Goal: Transaction & Acquisition: Purchase product/service

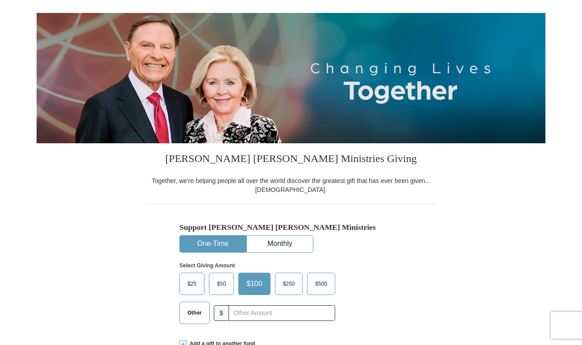
scroll to position [89, 0]
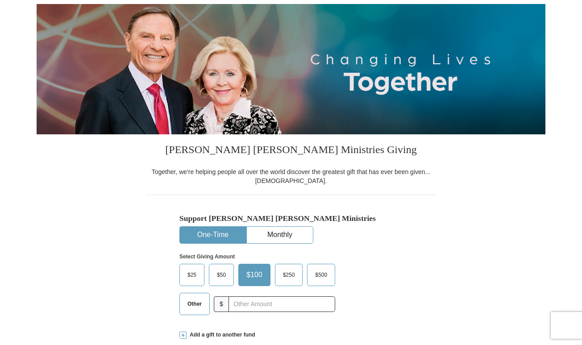
click at [223, 274] on span "$50" at bounding box center [222, 274] width 18 height 13
click at [0, 0] on input "$50" at bounding box center [0, 0] width 0 height 0
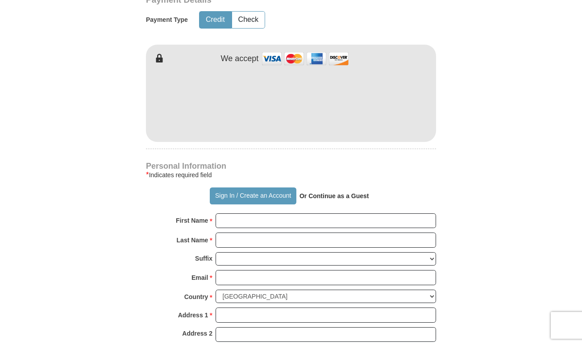
scroll to position [491, 0]
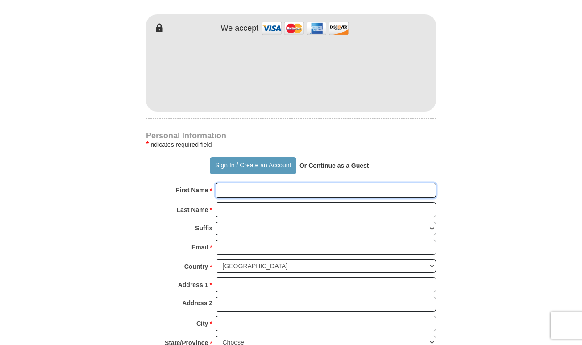
click at [229, 196] on input "First Name *" at bounding box center [326, 190] width 221 height 15
type input "[PERSON_NAME]"
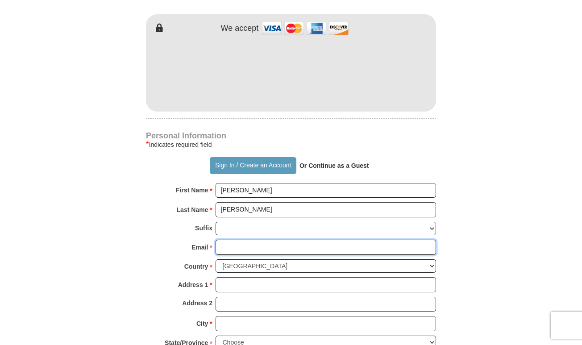
type input "[EMAIL_ADDRESS][DOMAIN_NAME]"
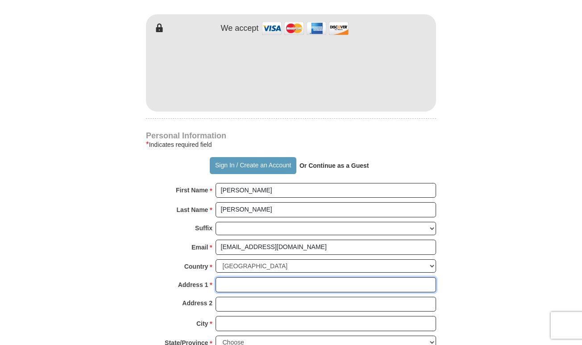
type input "[STREET_ADDRESS]"
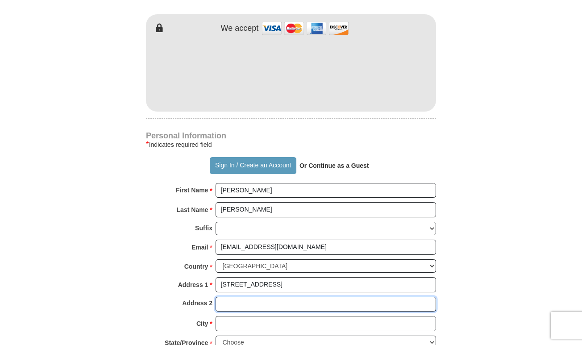
type input "[STREET_ADDRESS]"
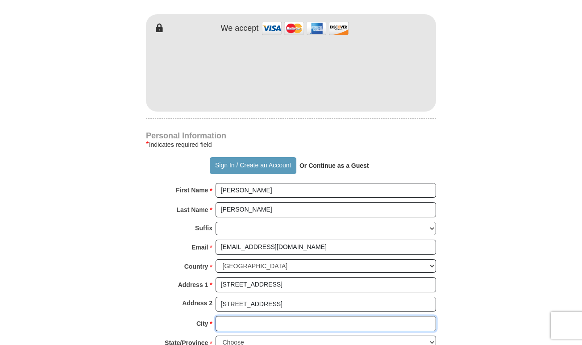
type input "[PERSON_NAME]"
type input "77532"
type input "[PHONE_NUMBER]"
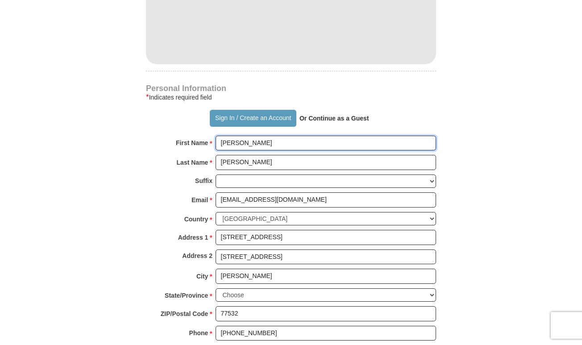
scroll to position [581, 0]
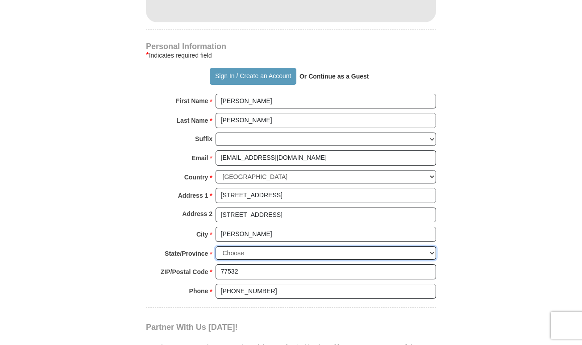
click at [431, 253] on select "Choose [US_STATE] [US_STATE] [US_STATE] [US_STATE] [US_STATE] Armed Forces Amer…" at bounding box center [326, 254] width 221 height 14
select select "[GEOGRAPHIC_DATA]"
click at [216, 247] on select "Choose [US_STATE] [US_STATE] [US_STATE] [US_STATE] [US_STATE] Armed Forces Amer…" at bounding box center [326, 254] width 221 height 14
click at [502, 152] on form "Already have an account? Sign in for faster giving. Don't have an account? Crea…" at bounding box center [291, 2] width 509 height 1095
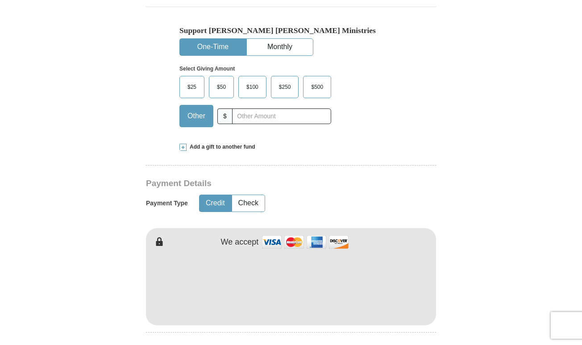
scroll to position [268, 0]
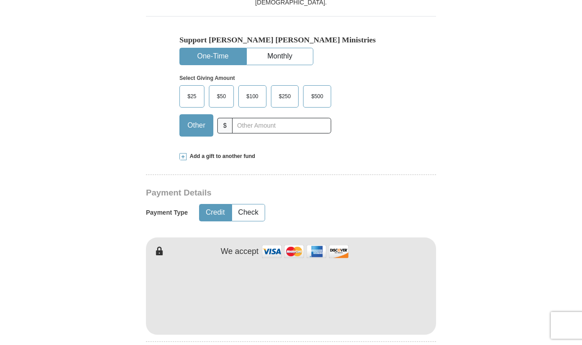
click at [221, 94] on span "$50" at bounding box center [222, 96] width 18 height 13
click at [0, 0] on input "$50" at bounding box center [0, 0] width 0 height 0
click at [183, 157] on span at bounding box center [183, 156] width 7 height 7
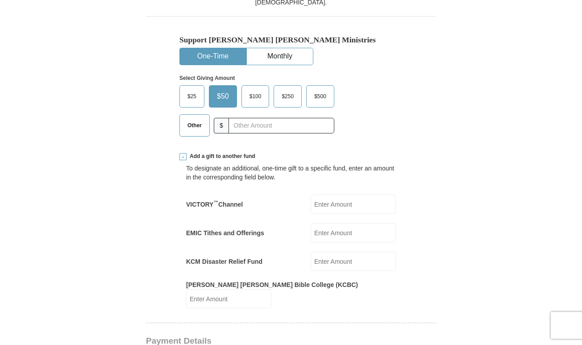
click at [183, 154] on span at bounding box center [183, 156] width 7 height 7
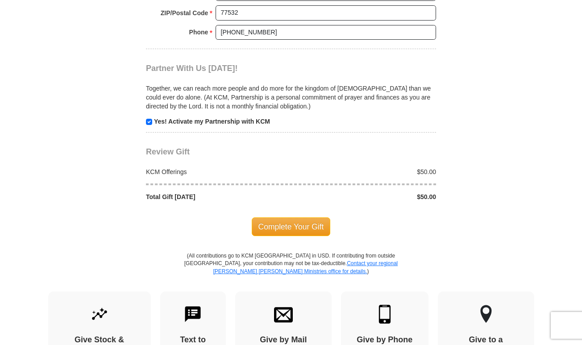
scroll to position [848, 0]
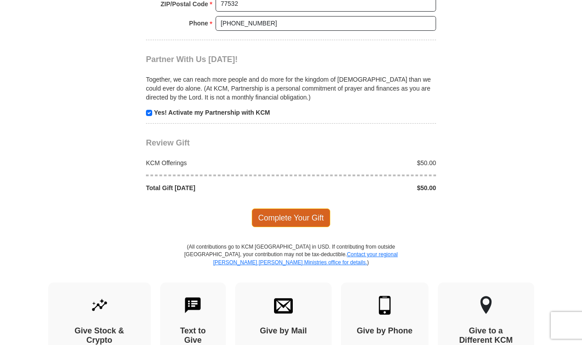
click at [291, 214] on span "Complete Your Gift" at bounding box center [291, 218] width 79 height 19
